Goal: Task Accomplishment & Management: Manage account settings

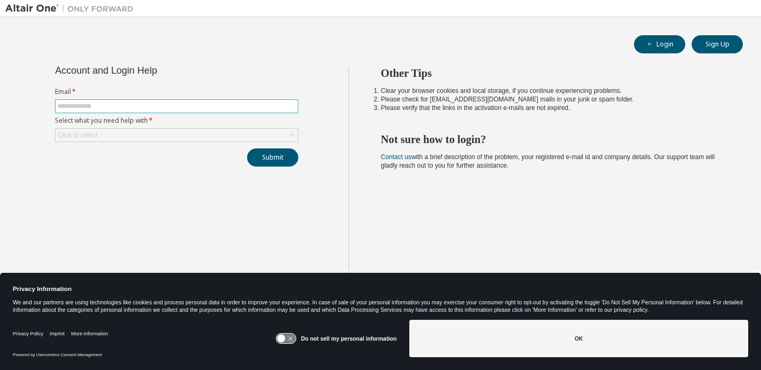
click at [290, 107] on input "text" at bounding box center [177, 106] width 238 height 9
type input "**********"
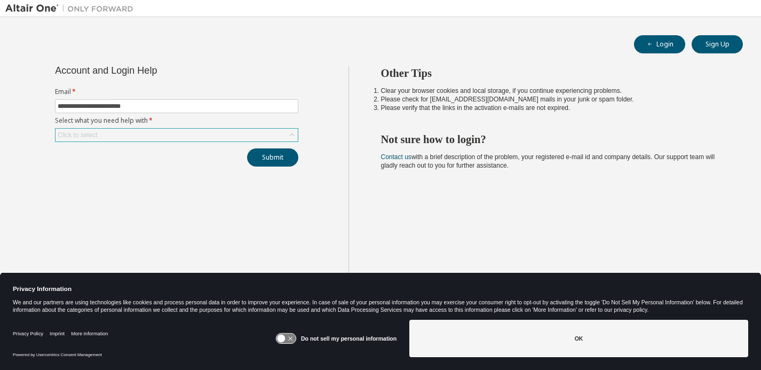
click at [211, 139] on div "Click to select" at bounding box center [177, 135] width 242 height 13
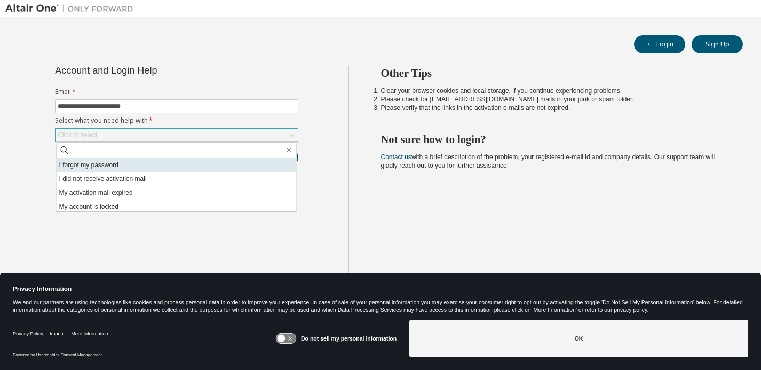
click at [209, 160] on li "I forgot my password" at bounding box center [177, 165] width 240 height 14
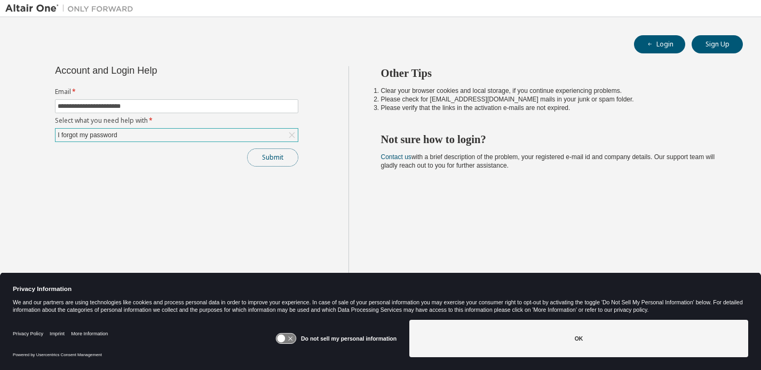
click at [274, 156] on button "Submit" at bounding box center [272, 157] width 51 height 18
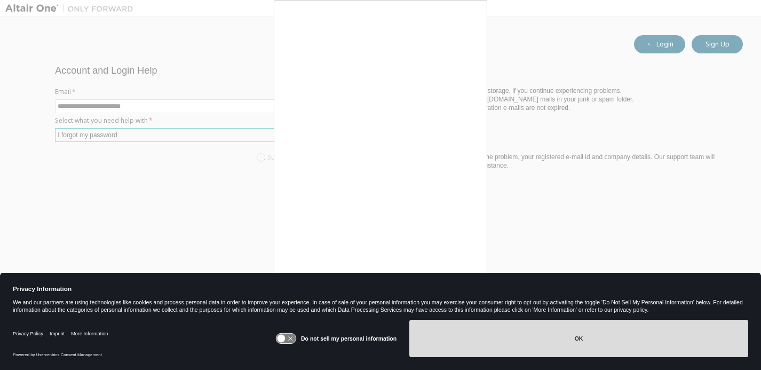
click at [461, 335] on button "OK" at bounding box center [579, 338] width 339 height 37
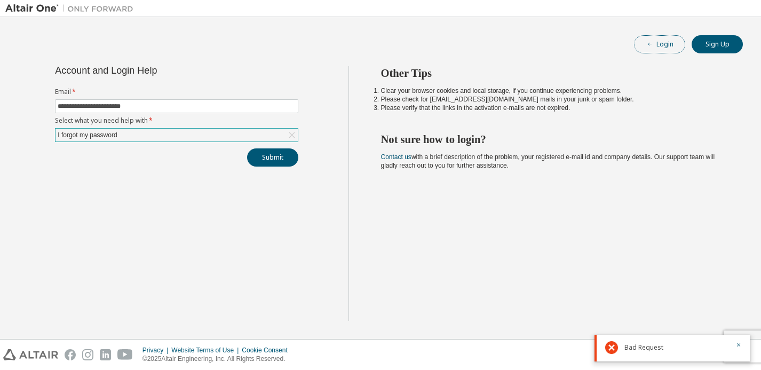
click at [666, 46] on button "Login" at bounding box center [659, 44] width 51 height 18
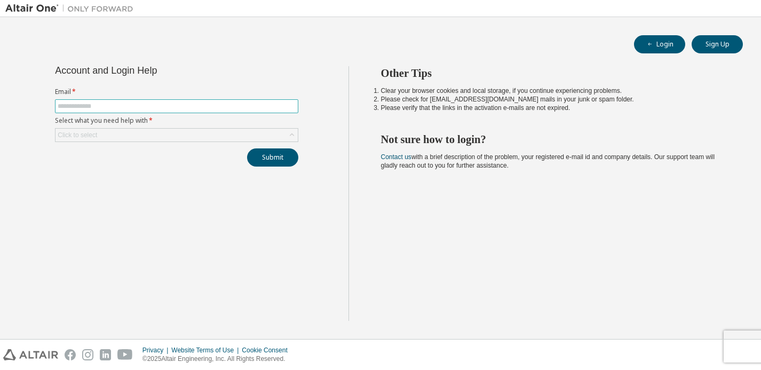
click at [266, 105] on input "text" at bounding box center [177, 106] width 238 height 9
type input "**********"
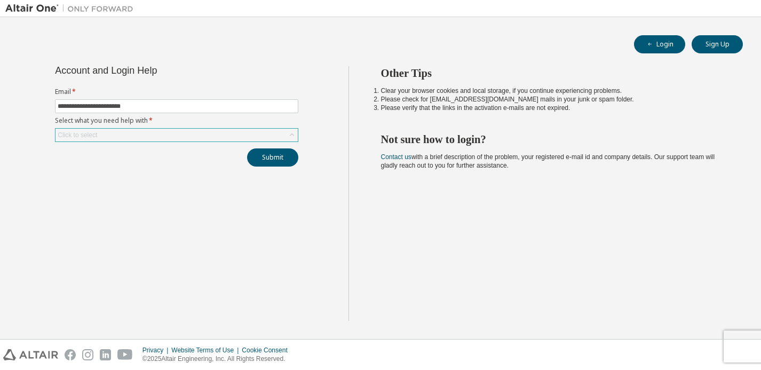
click at [191, 136] on div "Click to select" at bounding box center [177, 135] width 242 height 13
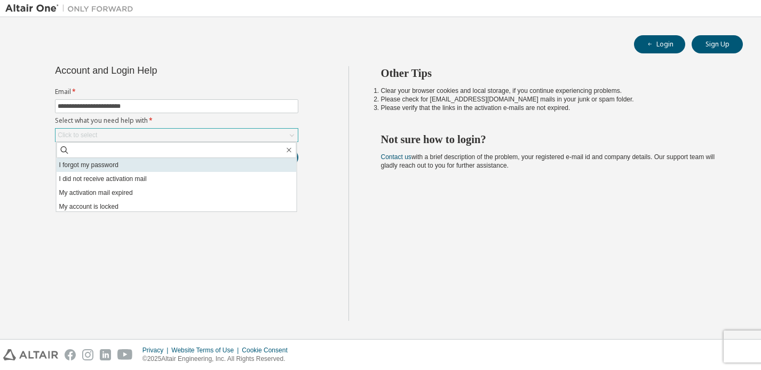
click at [187, 160] on li "I forgot my password" at bounding box center [177, 165] width 240 height 14
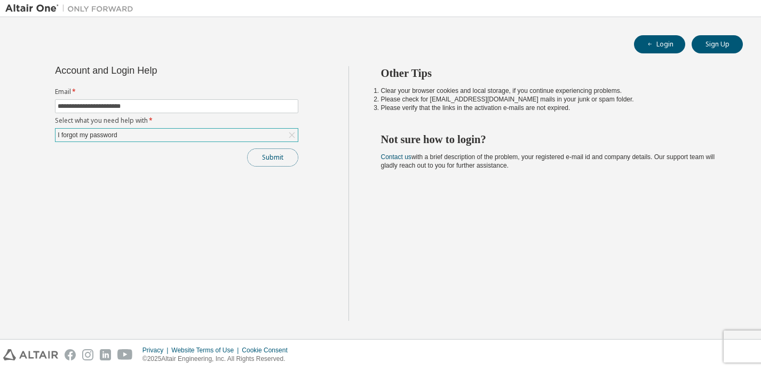
click at [266, 154] on button "Submit" at bounding box center [272, 157] width 51 height 18
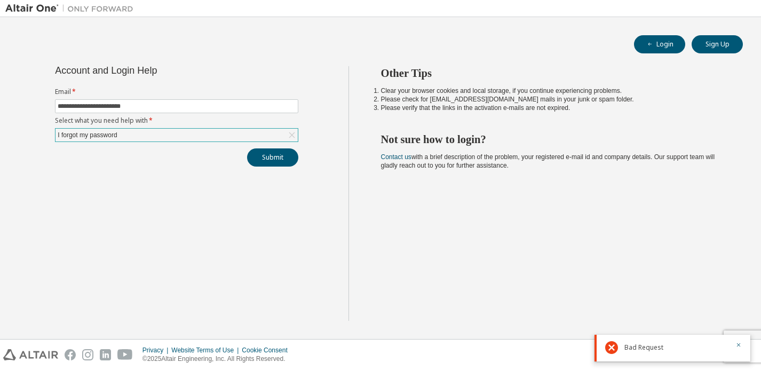
click at [615, 348] on icon at bounding box center [611, 347] width 13 height 13
click at [613, 350] on icon at bounding box center [611, 347] width 13 height 13
click at [739, 344] on icon "button" at bounding box center [739, 345] width 4 height 4
